Goal: Task Accomplishment & Management: Use online tool/utility

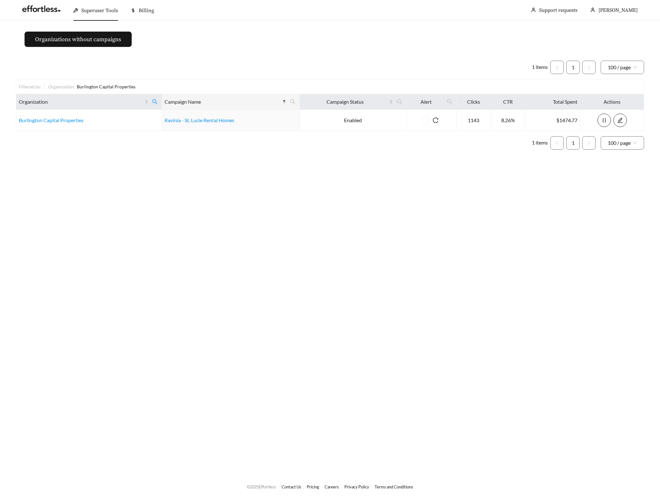
click at [304, 213] on main "Organizations without campaigns 1 items 1 100 / page Filtered by: Organization …" at bounding box center [330, 247] width 660 height 454
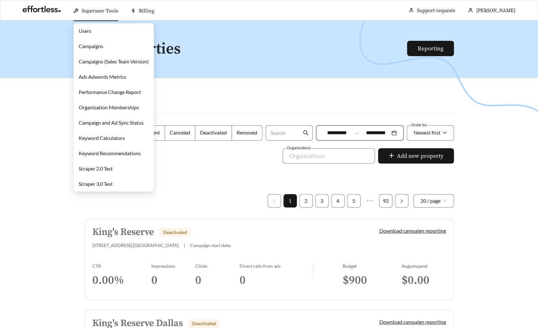
click at [103, 49] on link "Campaigns" at bounding box center [91, 46] width 25 height 6
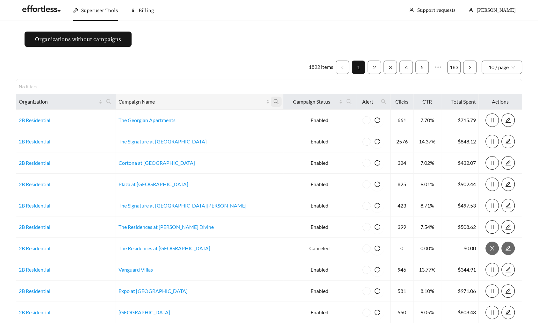
click at [274, 99] on icon "search" at bounding box center [277, 102] width 6 height 6
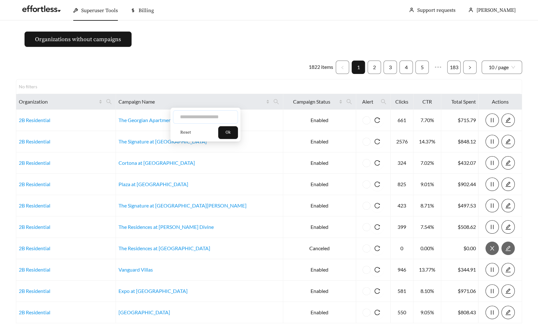
click at [208, 116] on input "text" at bounding box center [205, 116] width 65 height 13
type input "**********"
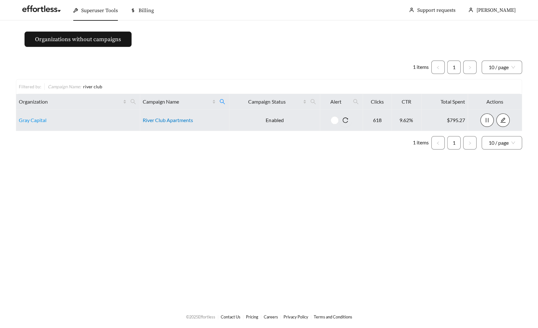
click at [158, 117] on link "River Club Apartments" at bounding box center [168, 120] width 50 height 6
click at [37, 117] on link "Gray Capital" at bounding box center [33, 120] width 28 height 6
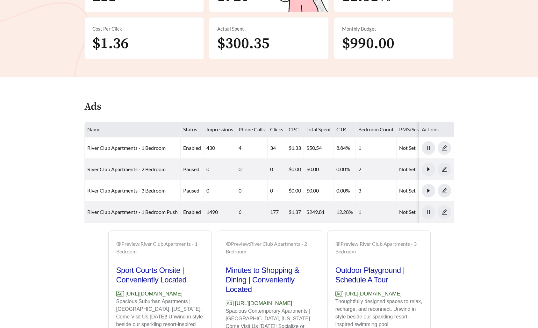
scroll to position [242, 0]
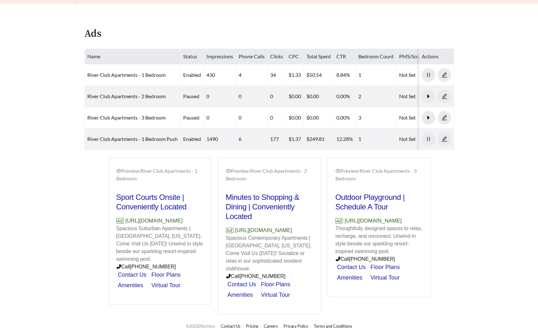
drag, startPoint x: 206, startPoint y: 218, endPoint x: 125, endPoint y: 219, distance: 81.0
click at [125, 219] on div "Preview: River Club Apartments - 1 Bedroom Sport Courts Onsite | Conveniently L…" at bounding box center [160, 231] width 103 height 145
copy p "https://www.liveatriverclub.com"
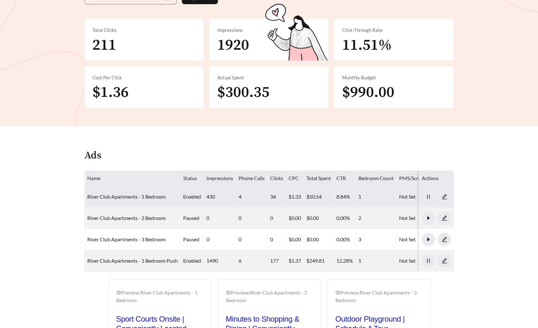
scroll to position [157, 0]
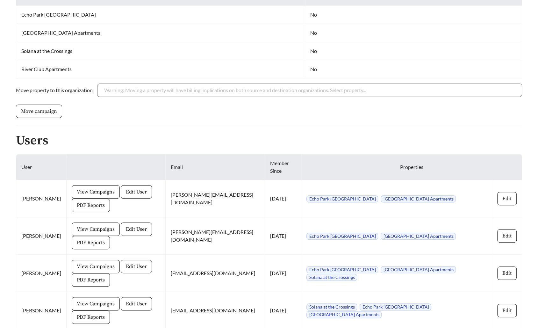
scroll to position [301, 0]
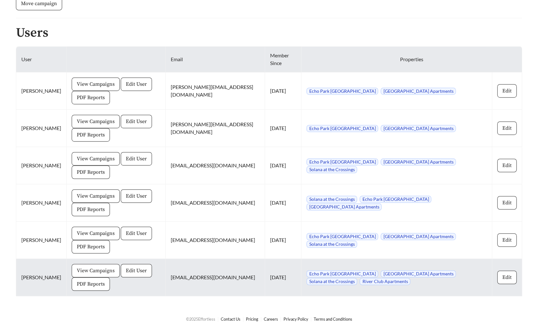
click at [93, 269] on span "View Campaigns" at bounding box center [96, 271] width 38 height 8
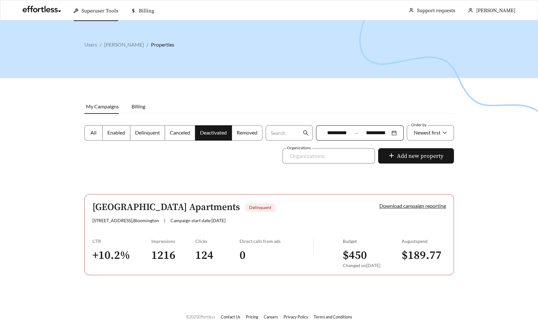
scroll to position [301, 0]
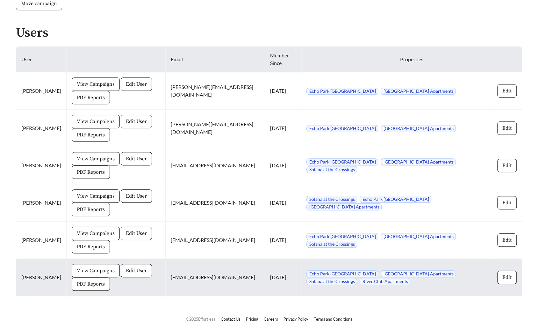
click at [79, 287] on button "PDF Reports" at bounding box center [91, 283] width 38 height 13
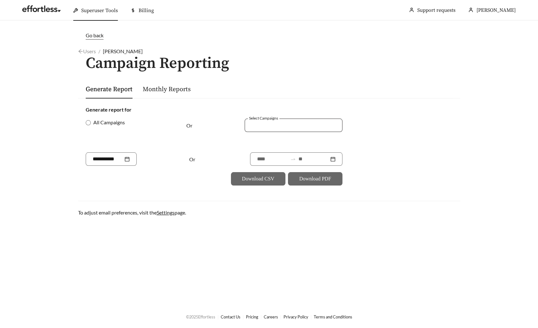
click at [308, 120] on div at bounding box center [294, 125] width 98 height 13
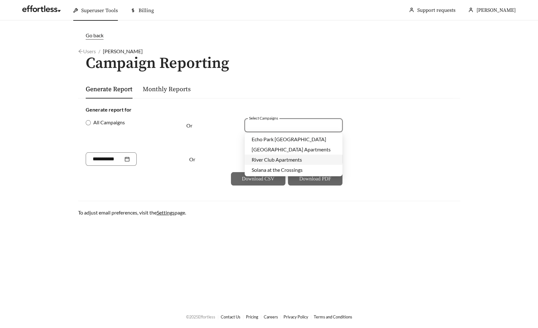
click at [282, 156] on div "River Club Apartments" at bounding box center [294, 159] width 84 height 7
click at [439, 132] on form "Generate report for All Campaigns Or Select Campaigns River Club Apartments + 0…" at bounding box center [269, 146] width 367 height 80
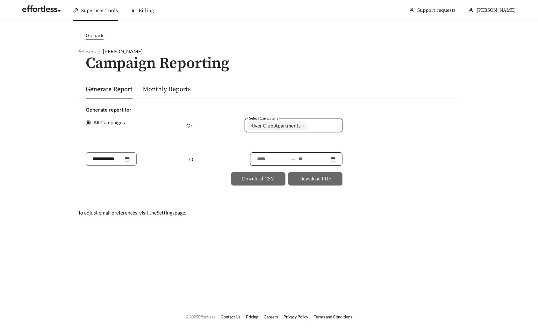
click at [257, 158] on input at bounding box center [272, 159] width 31 height 8
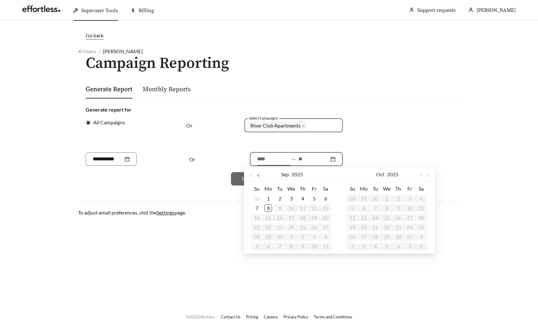
click at [260, 176] on button "button" at bounding box center [259, 174] width 8 height 13
type input "**********"
click at [301, 205] on div "7" at bounding box center [303, 208] width 8 height 8
type input "**********"
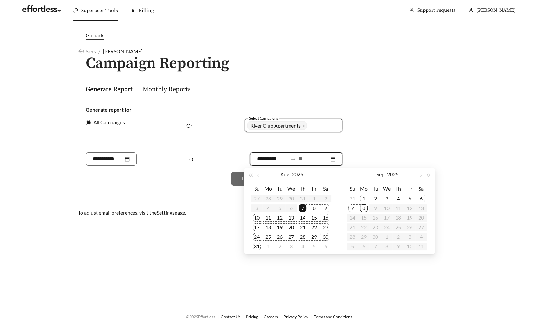
type input "**********"
click at [363, 207] on div "8" at bounding box center [364, 208] width 8 height 8
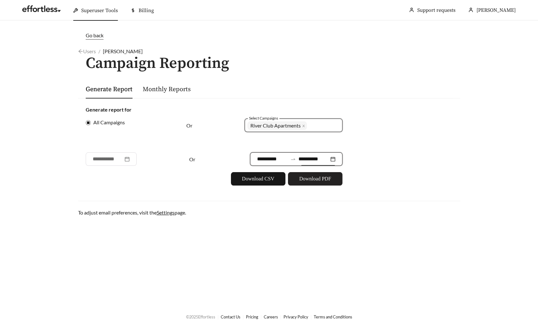
click at [327, 177] on span "Download PDF" at bounding box center [315, 179] width 32 height 8
